Goal: Task Accomplishment & Management: Manage account settings

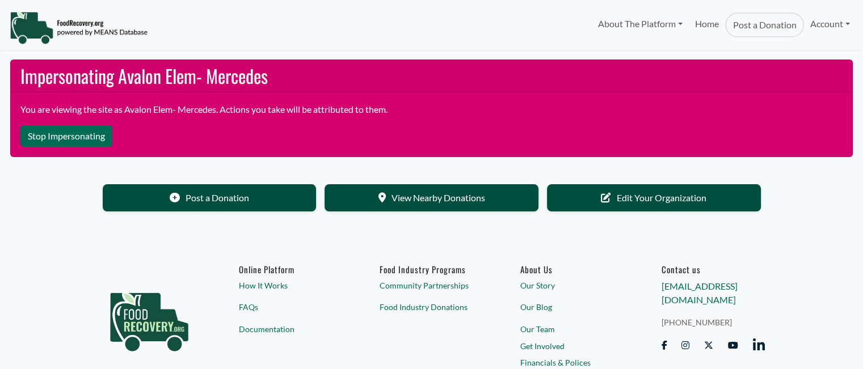
select select "Language Translate Widget"
click at [826, 23] on link "Account" at bounding box center [830, 23] width 52 height 23
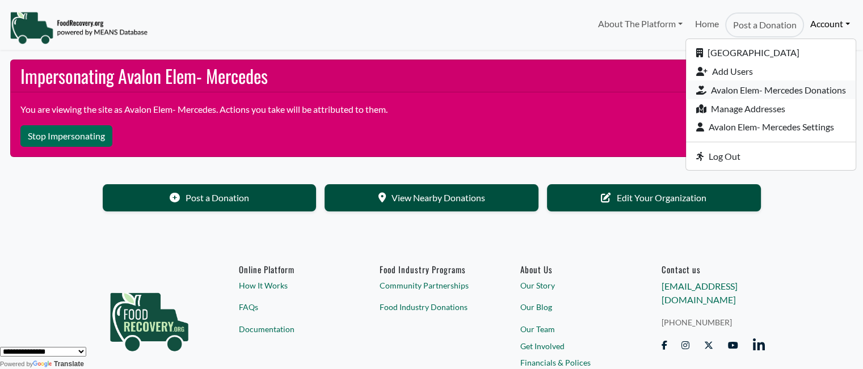
click at [760, 90] on link "Avalon Elem- Mercedes Donations" at bounding box center [771, 90] width 170 height 19
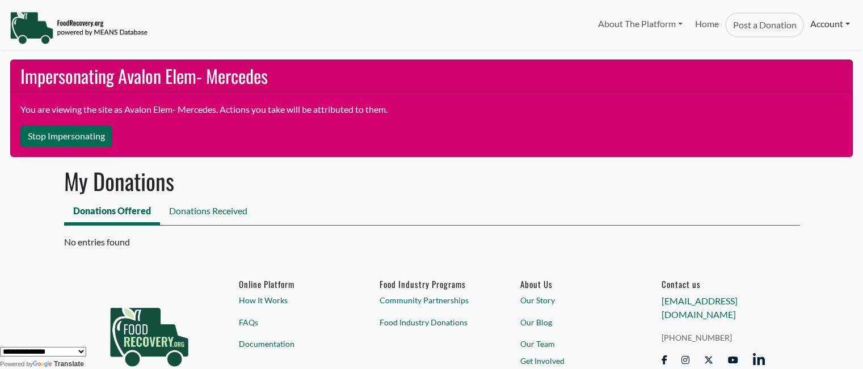
click at [817, 29] on link "Account" at bounding box center [830, 23] width 52 height 23
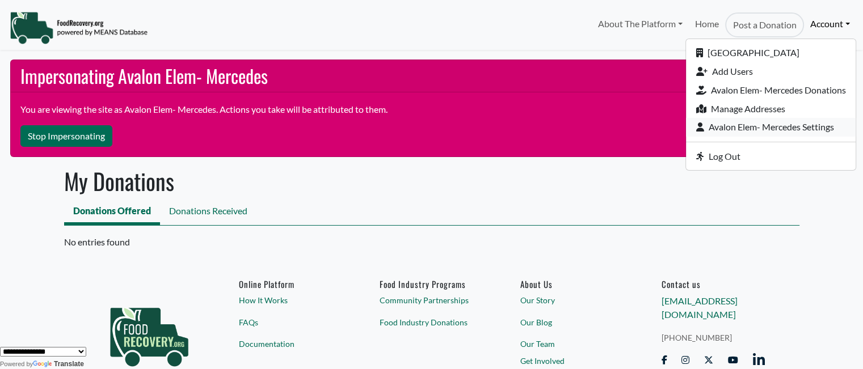
click at [789, 129] on link "Avalon Elem- Mercedes Settings" at bounding box center [771, 127] width 170 height 19
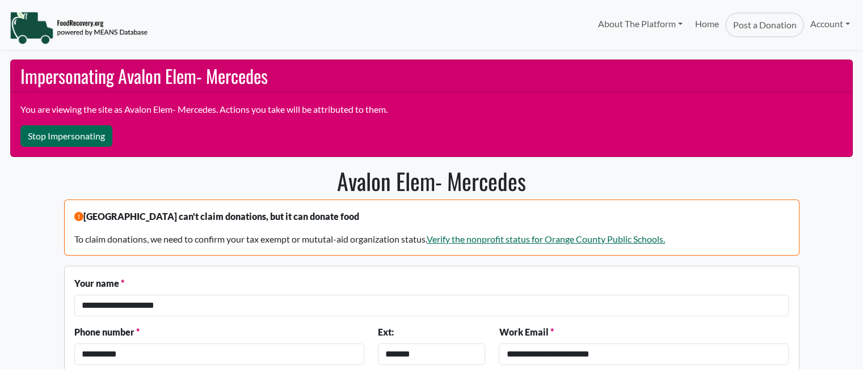
select select "Language Translate Widget"
click at [828, 20] on link "Account" at bounding box center [830, 23] width 52 height 23
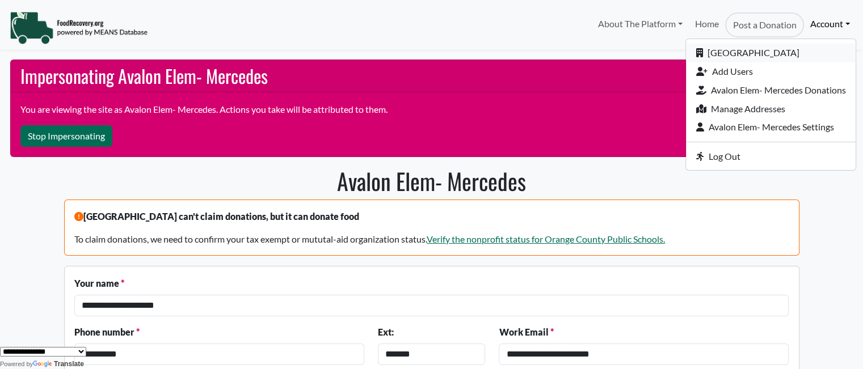
click at [773, 54] on link "[GEOGRAPHIC_DATA]" at bounding box center [771, 53] width 170 height 19
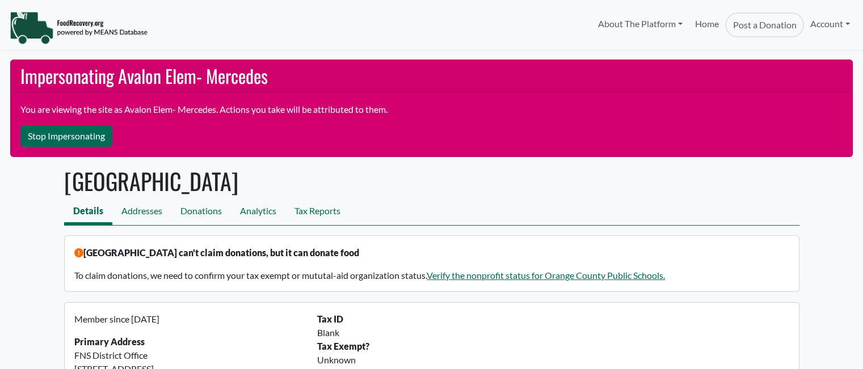
select select "Language Translate Widget"
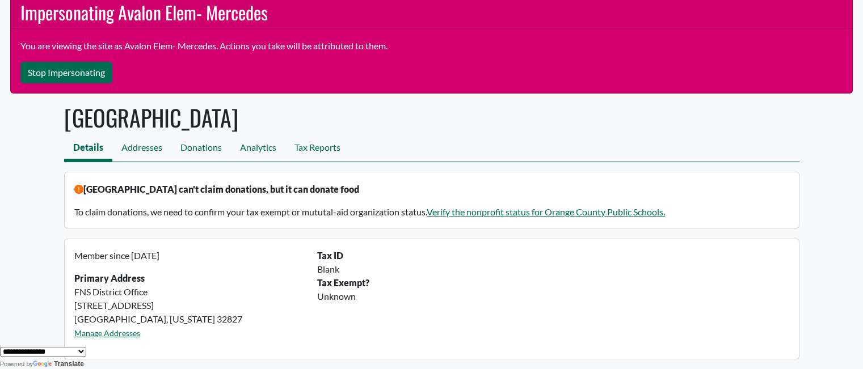
scroll to position [98, 0]
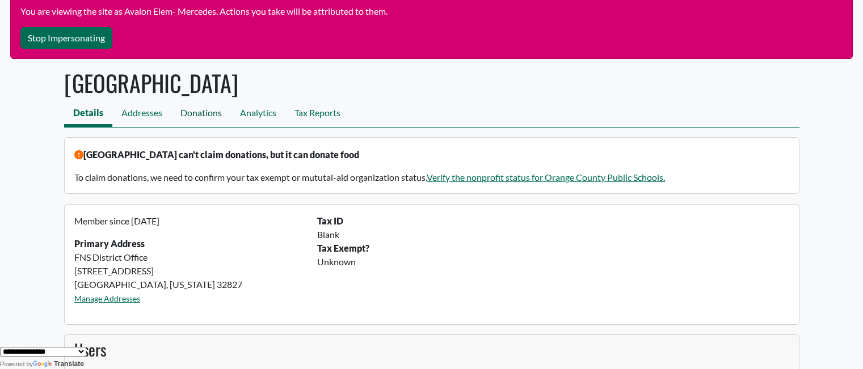
click at [195, 116] on link "Donations" at bounding box center [201, 115] width 60 height 26
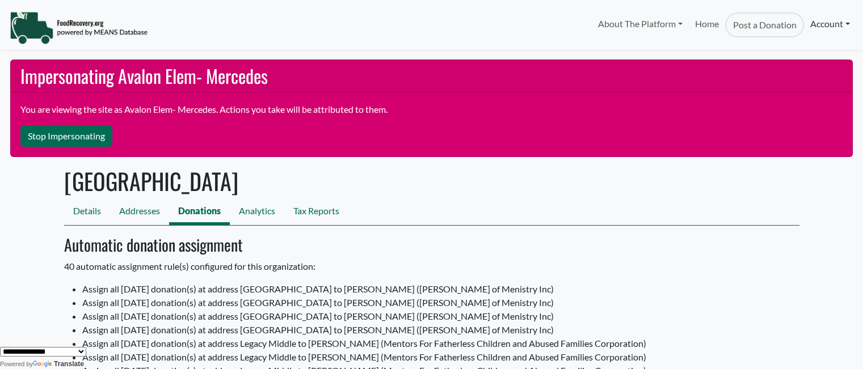
click at [833, 22] on link "Account" at bounding box center [830, 23] width 52 height 23
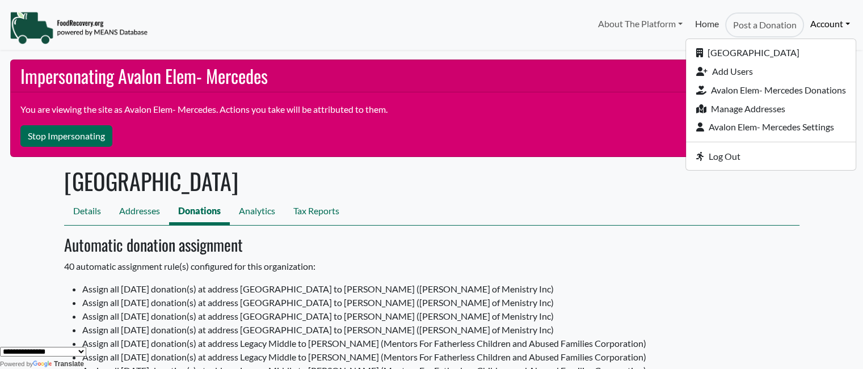
click at [702, 28] on link "Home" at bounding box center [707, 24] width 36 height 25
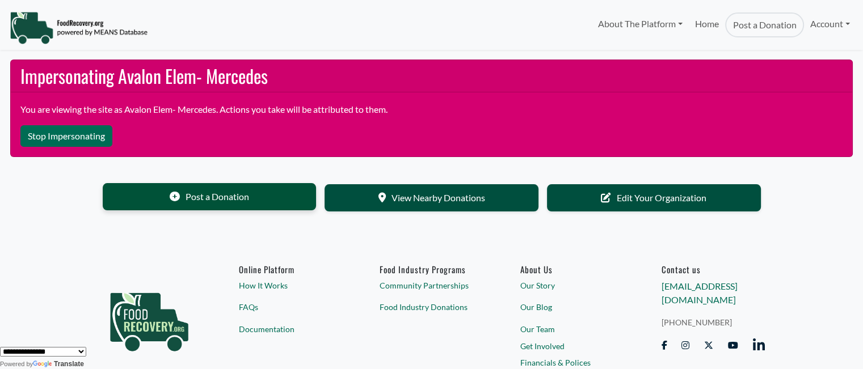
click at [197, 195] on link "Post a Donation" at bounding box center [210, 196] width 214 height 27
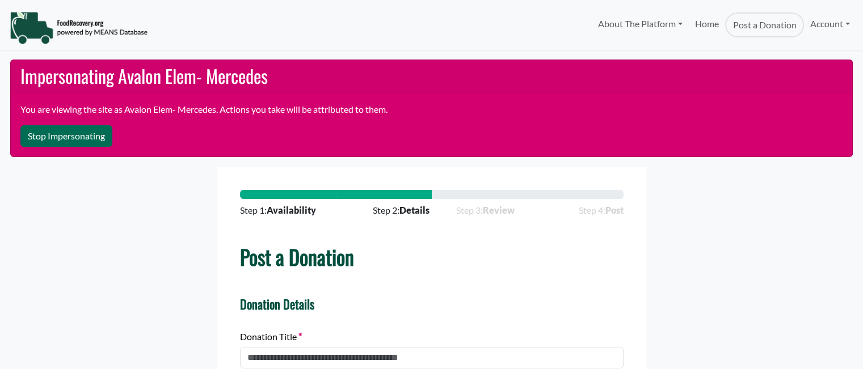
select select "Language Translate Widget"
click at [821, 27] on link "Account" at bounding box center [830, 23] width 52 height 23
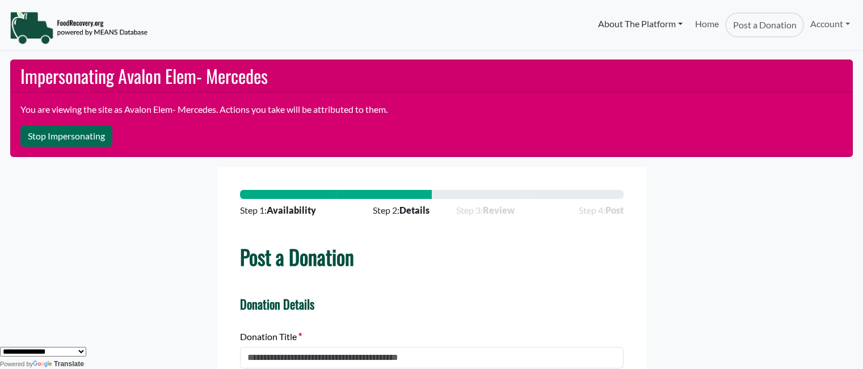
click at [624, 28] on link "About The Platform" at bounding box center [639, 23] width 97 height 23
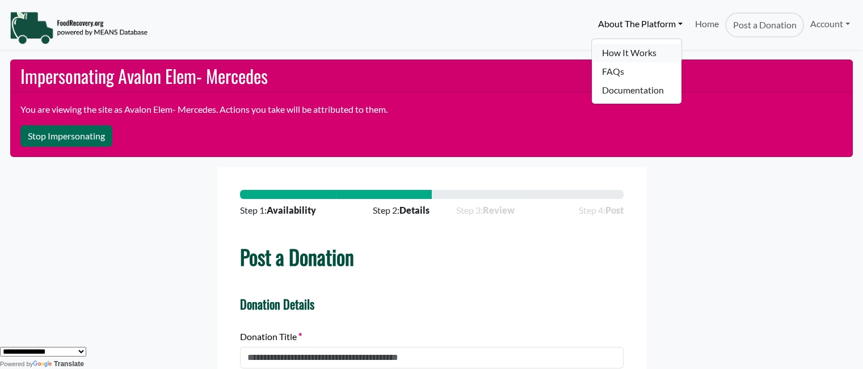
click at [602, 49] on link "How It Works" at bounding box center [637, 53] width 90 height 19
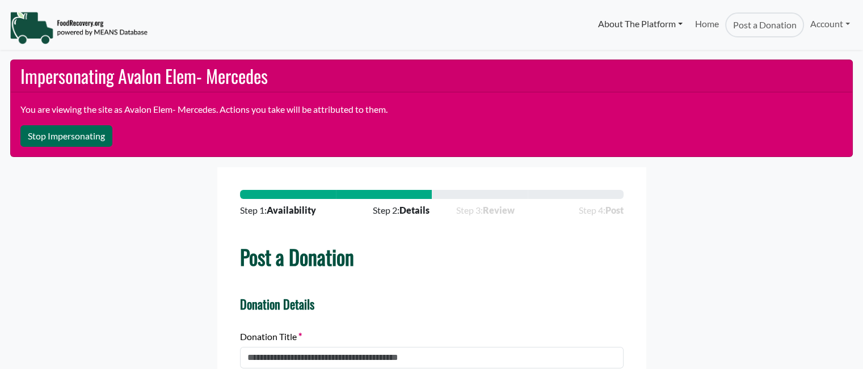
click at [606, 20] on link "About The Platform" at bounding box center [639, 23] width 97 height 23
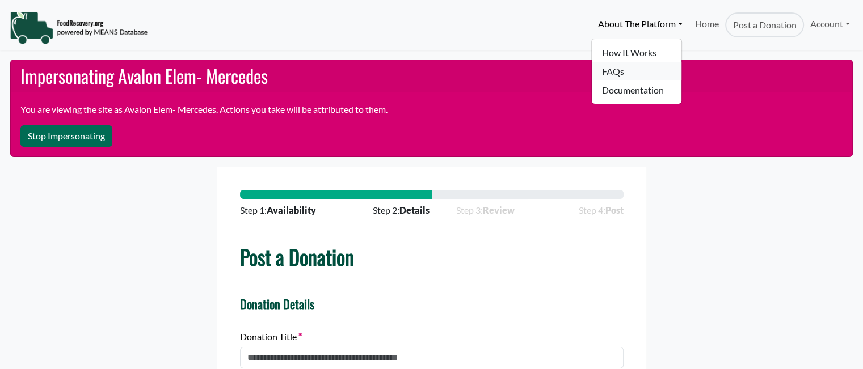
click at [599, 70] on link "FAQs" at bounding box center [637, 71] width 90 height 19
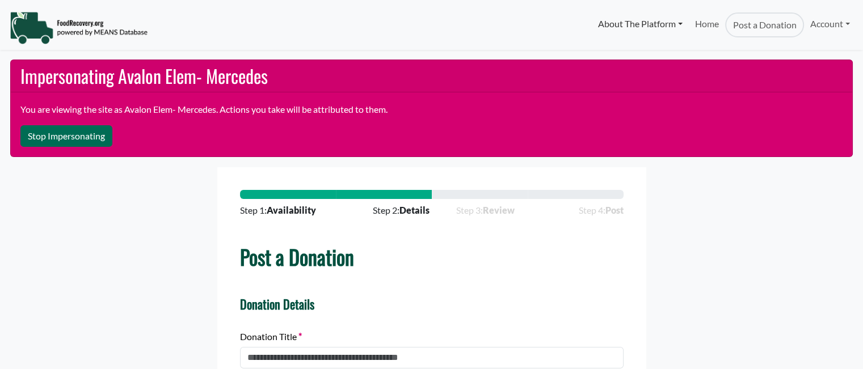
click at [627, 23] on link "About The Platform" at bounding box center [639, 23] width 97 height 23
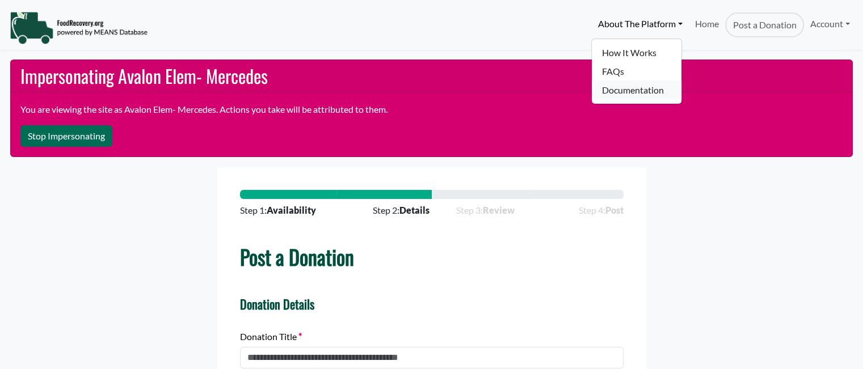
click at [623, 93] on link "Documentation" at bounding box center [637, 90] width 90 height 19
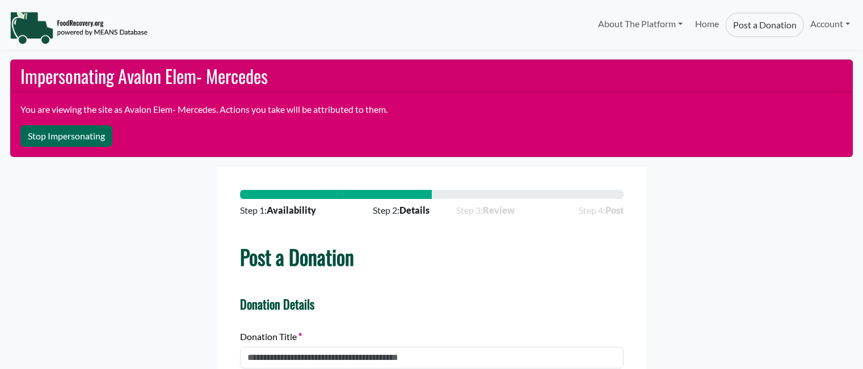
click at [732, 31] on link "Post a Donation" at bounding box center [764, 24] width 78 height 25
select select "Language Translate Widget"
click at [710, 27] on link "Home" at bounding box center [707, 24] width 36 height 25
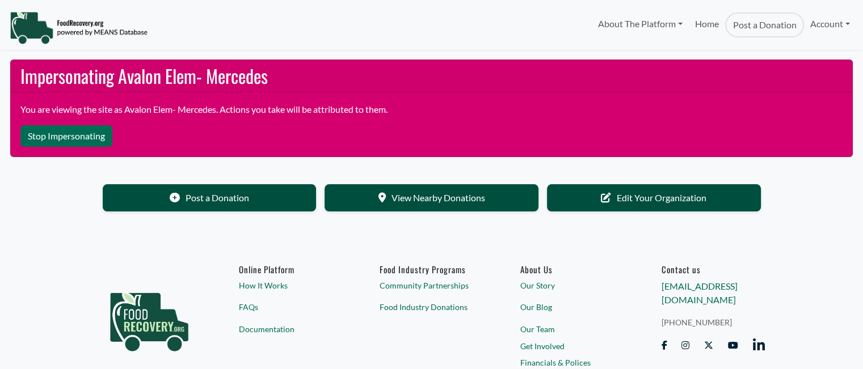
select select "Language Translate Widget"
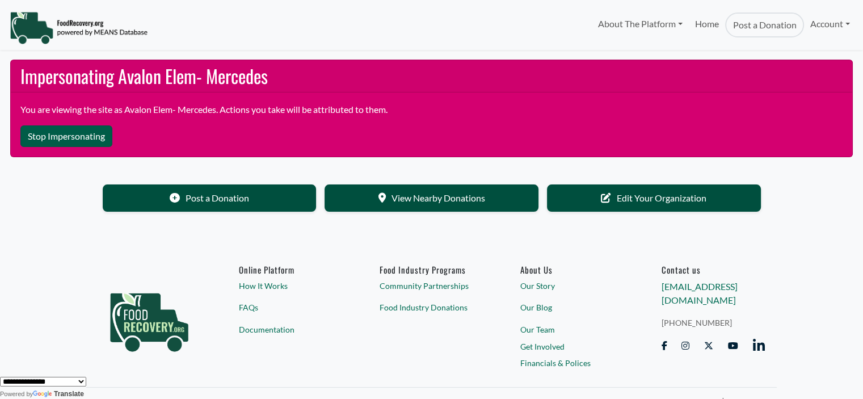
click at [46, 134] on button "Stop Impersonating" at bounding box center [66, 136] width 92 height 22
